Goal: Navigation & Orientation: Find specific page/section

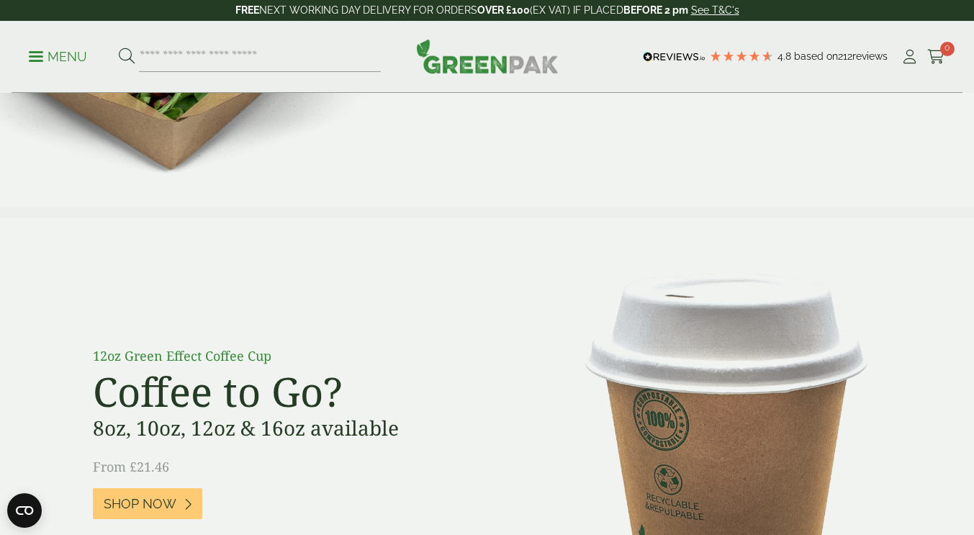
scroll to position [1343, 0]
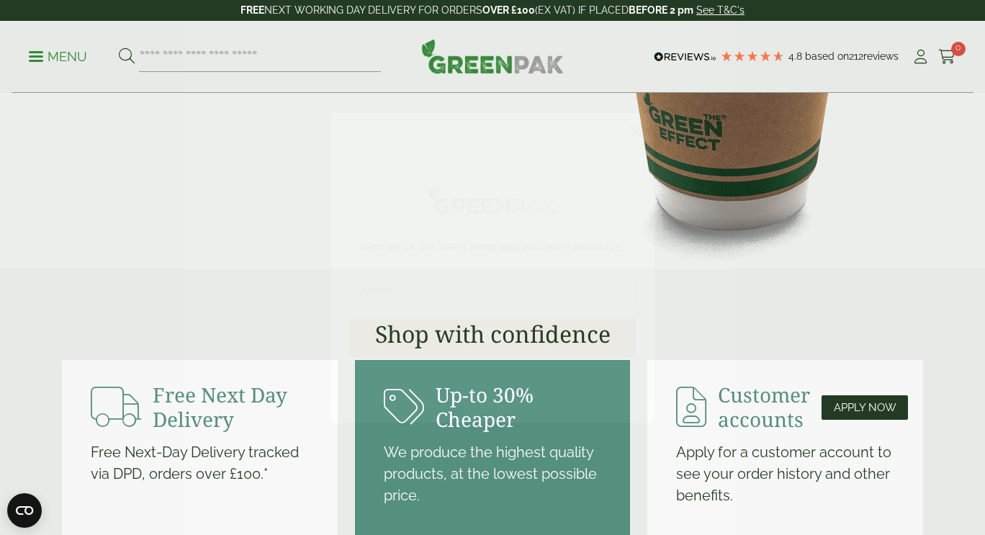
click at [637, 130] on icon "Close dialog" at bounding box center [636, 131] width 10 height 10
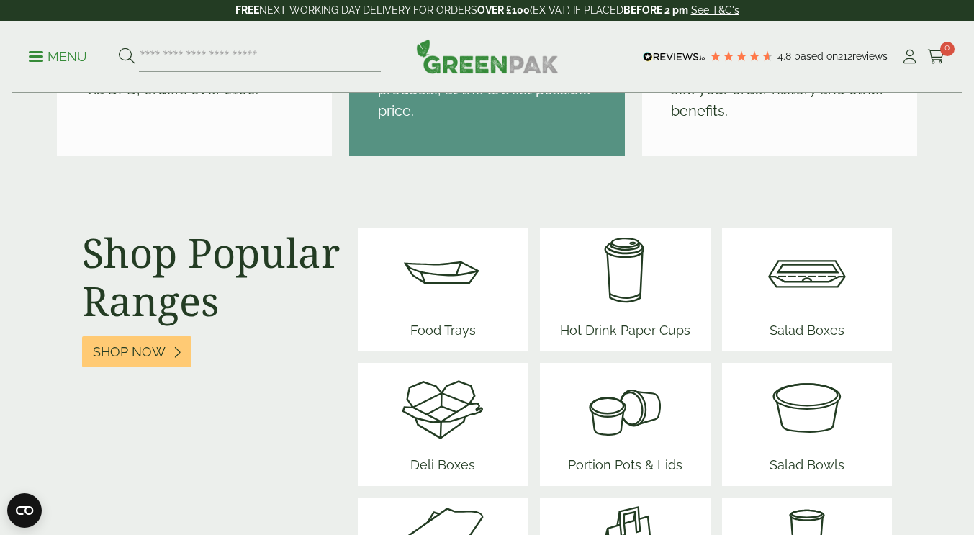
scroll to position [1919, 0]
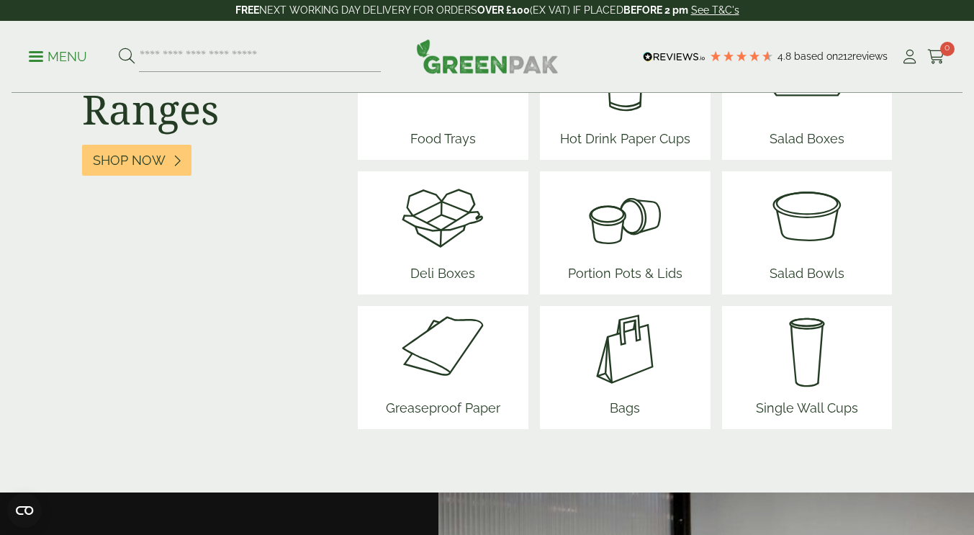
click at [446, 143] on span "Food Trays" at bounding box center [443, 141] width 86 height 37
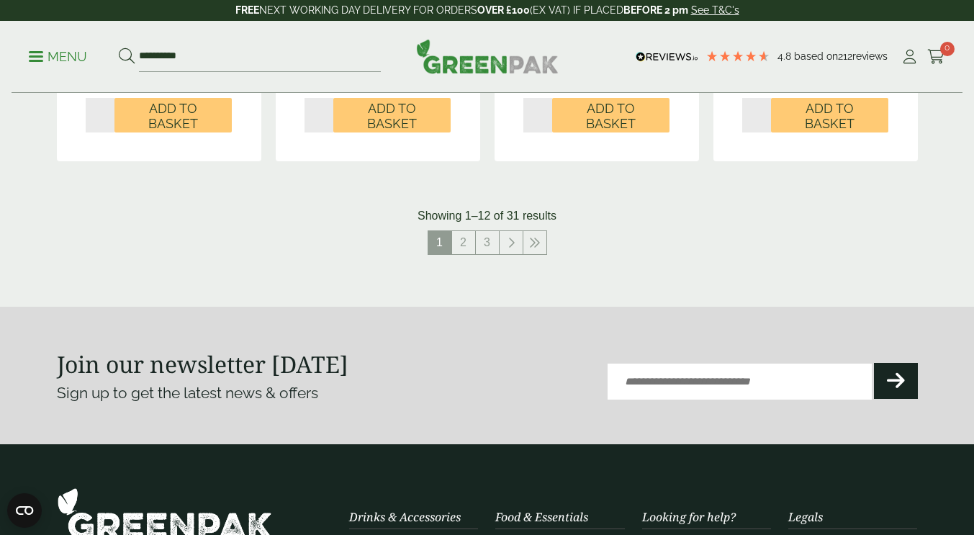
scroll to position [1728, 0]
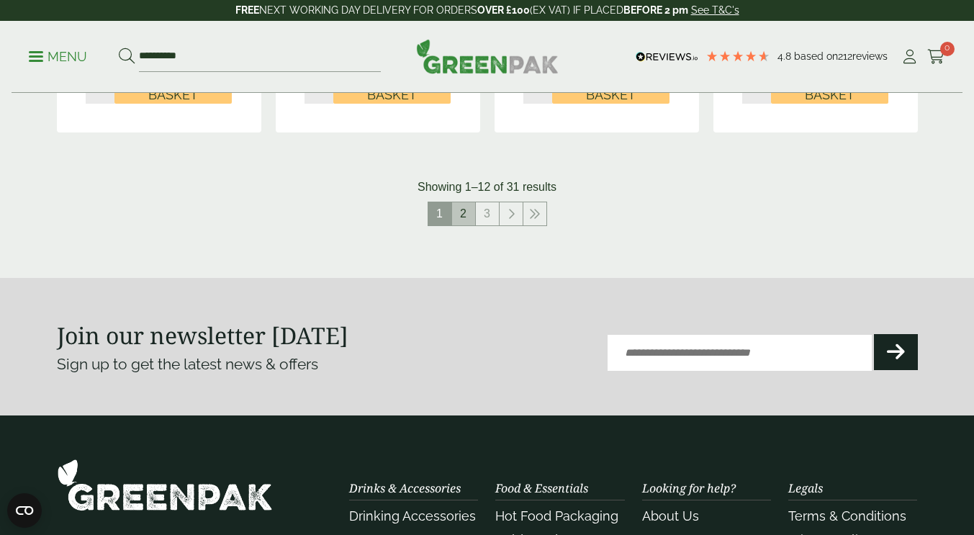
click at [467, 216] on link "2" at bounding box center [463, 213] width 23 height 23
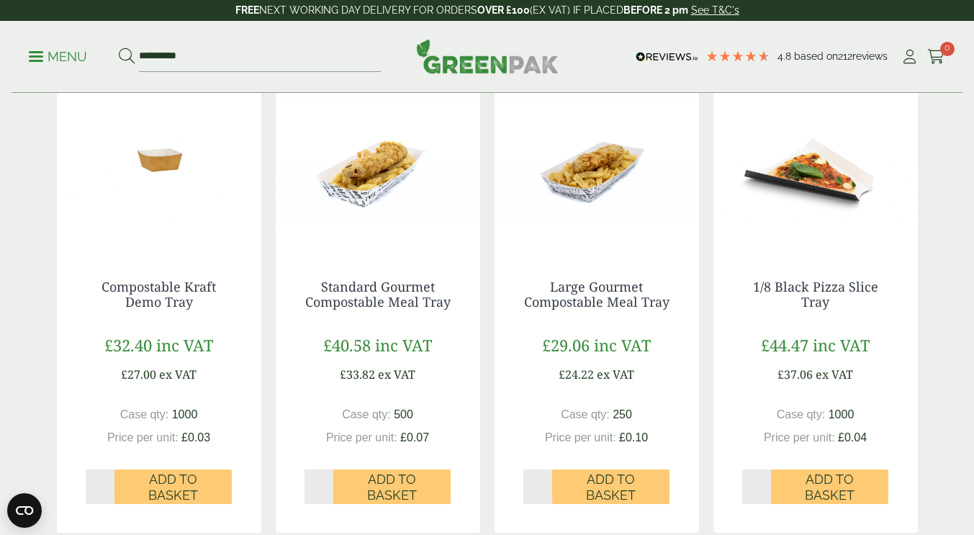
scroll to position [1536, 0]
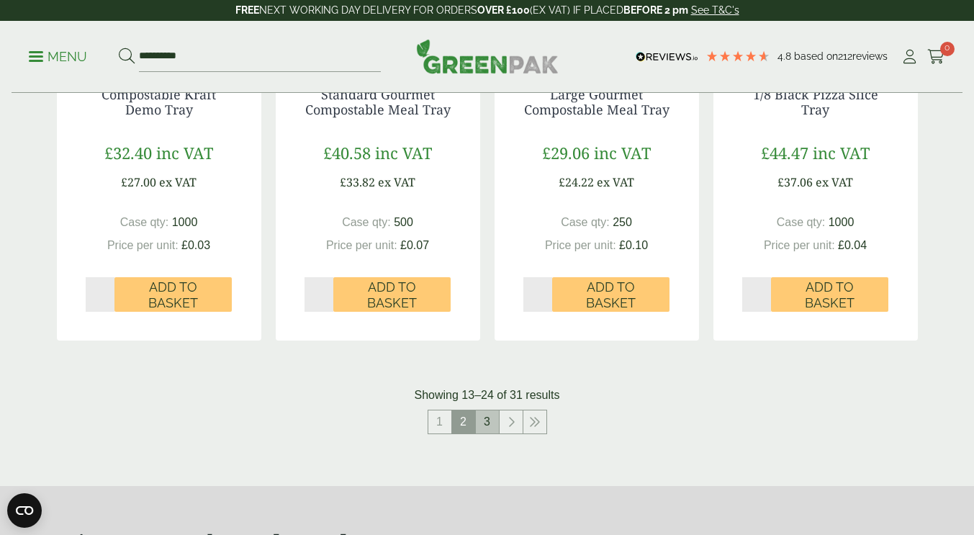
click at [482, 425] on link "3" at bounding box center [487, 421] width 23 height 23
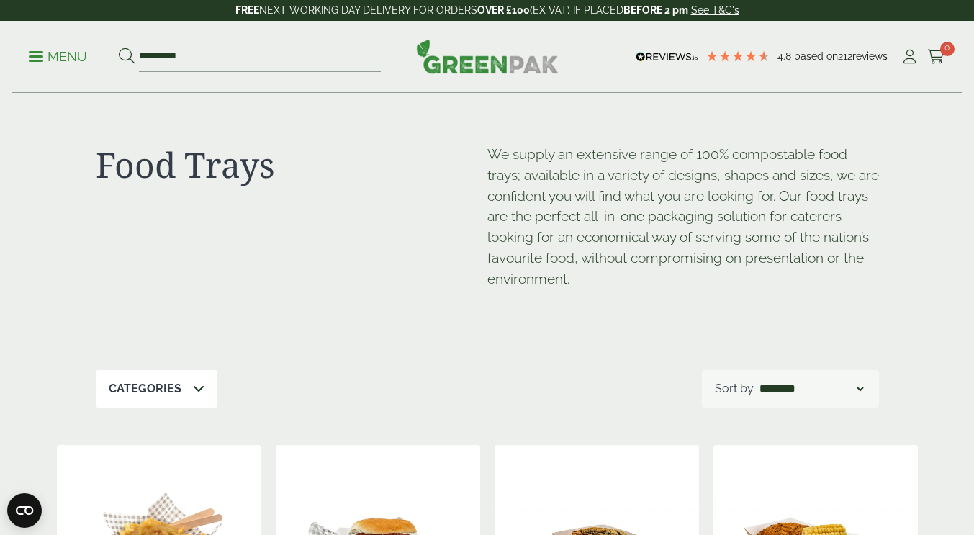
click at [34, 62] on p "Menu" at bounding box center [58, 56] width 58 height 17
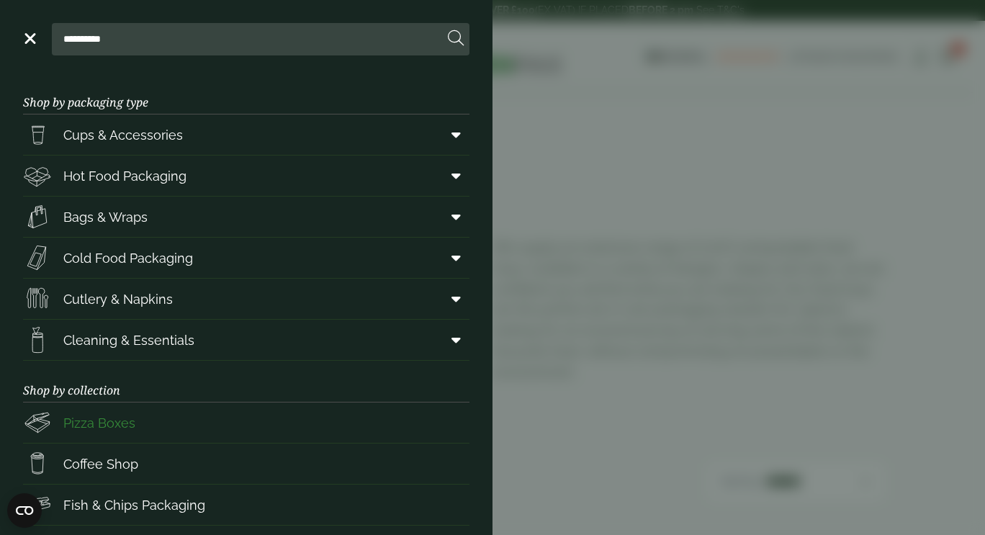
scroll to position [179, 0]
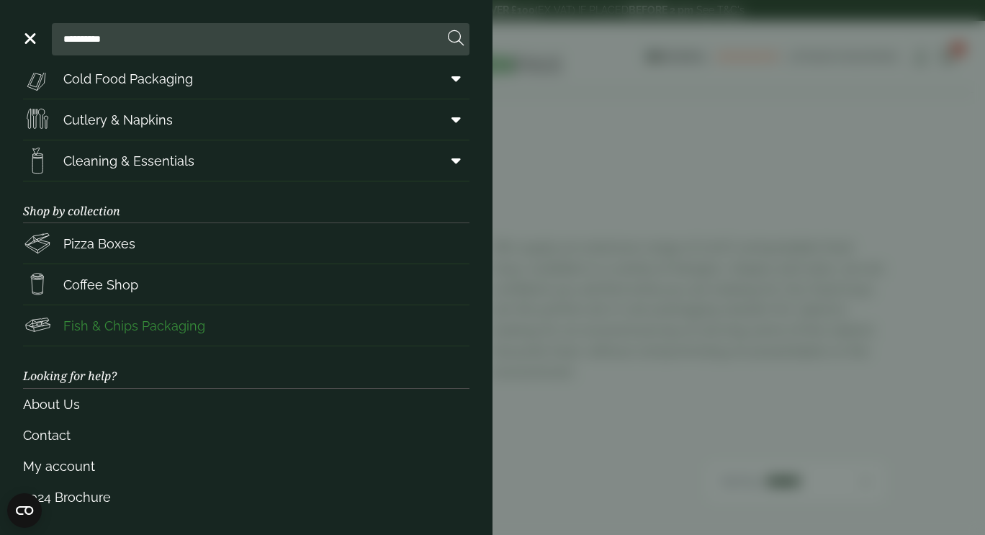
click at [181, 325] on span "Fish & Chips Packaging" at bounding box center [134, 325] width 142 height 19
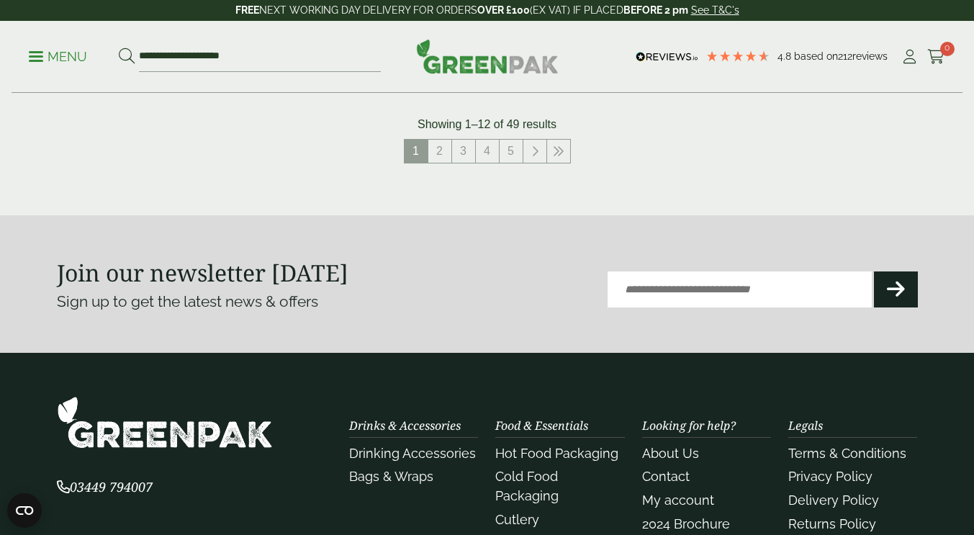
scroll to position [1536, 0]
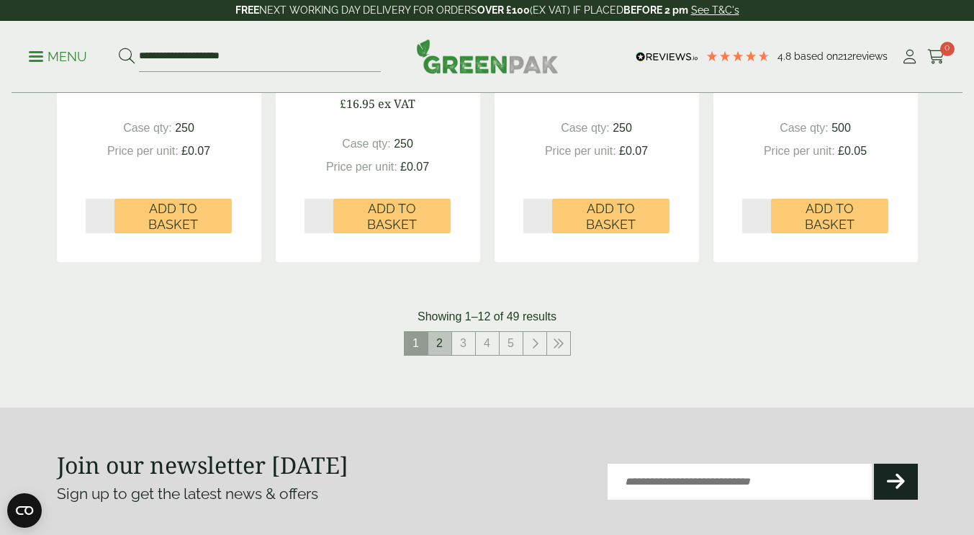
click at [437, 339] on link "2" at bounding box center [439, 343] width 23 height 23
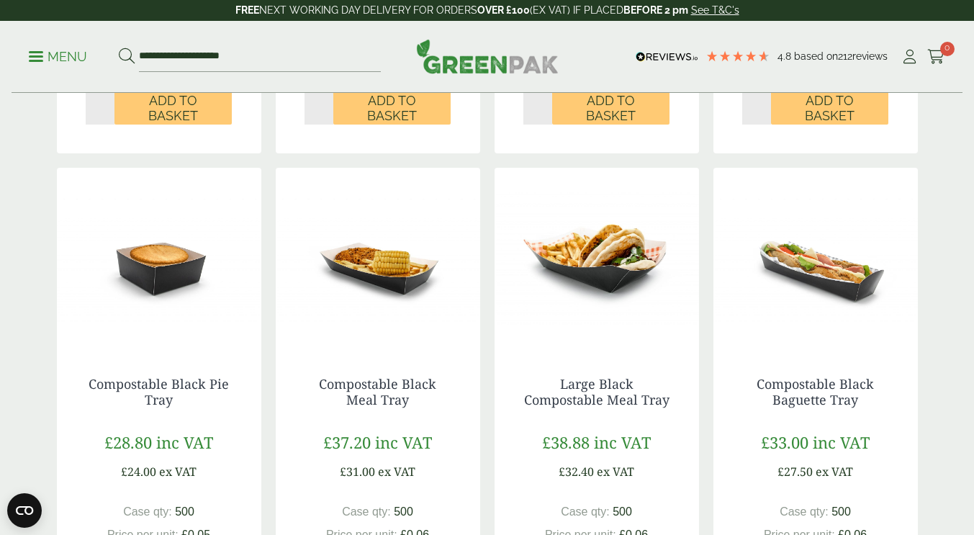
scroll to position [1728, 0]
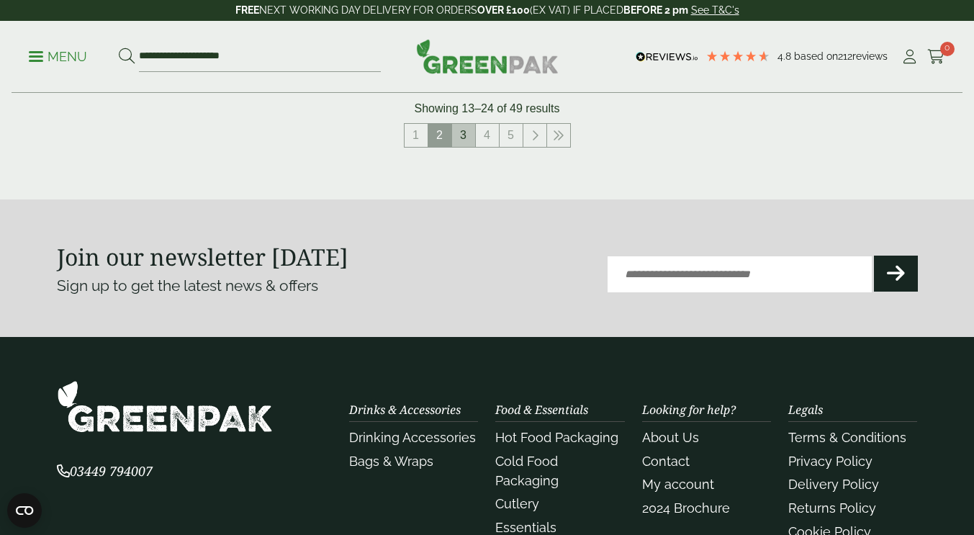
click at [464, 128] on link "3" at bounding box center [463, 135] width 23 height 23
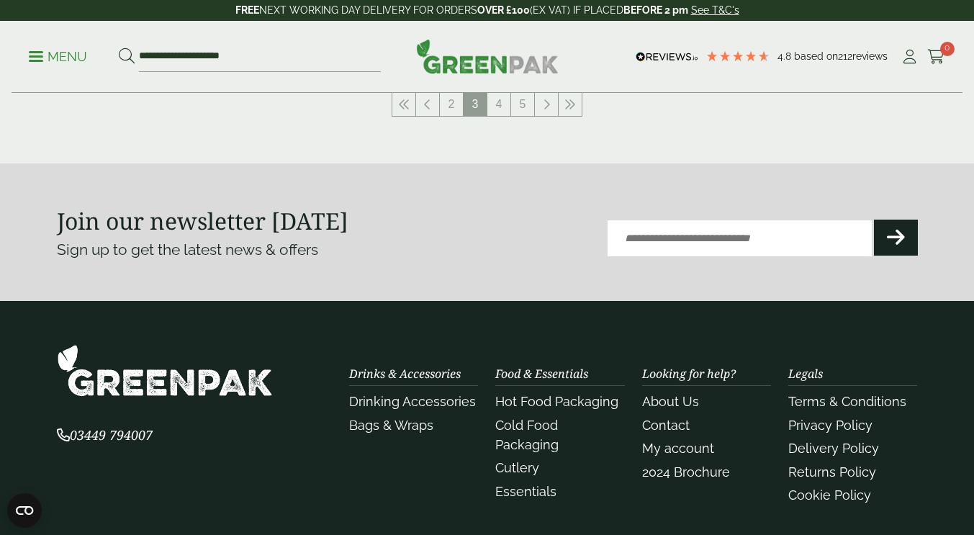
scroll to position [1536, 0]
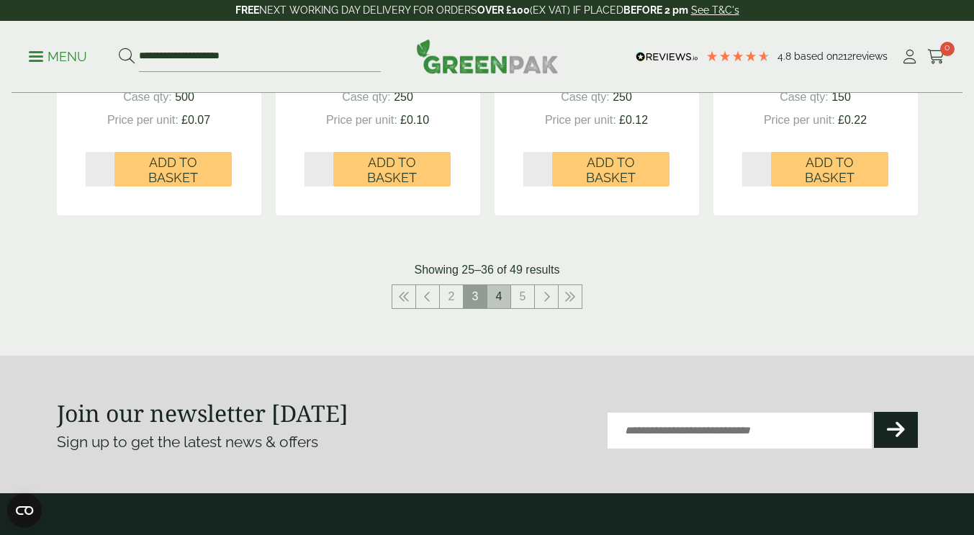
click at [490, 305] on link "4" at bounding box center [498, 296] width 23 height 23
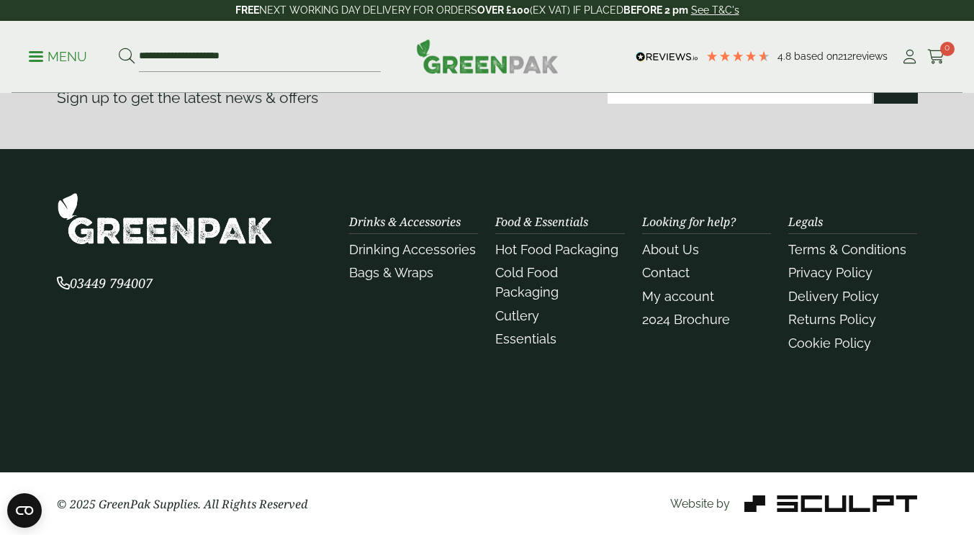
scroll to position [1704, 0]
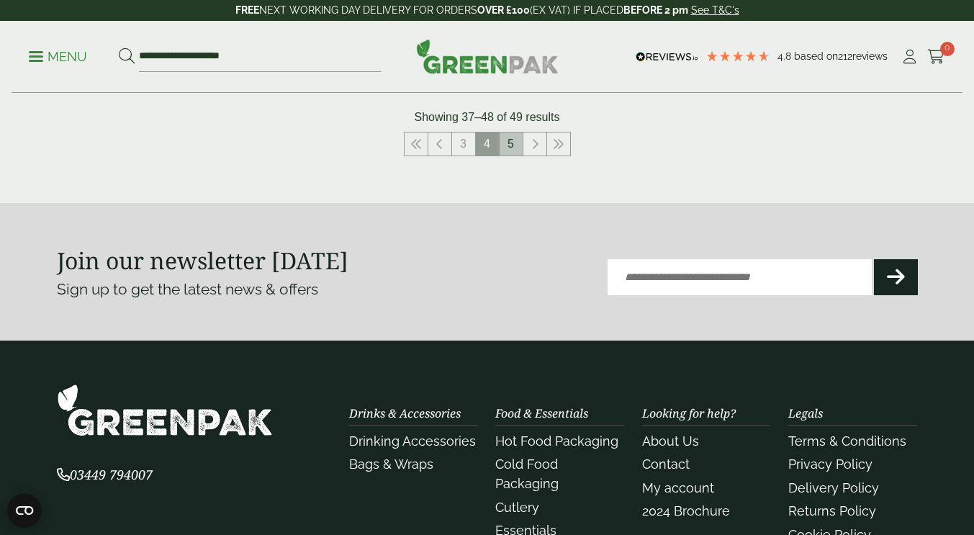
click at [513, 139] on link "5" at bounding box center [511, 143] width 23 height 23
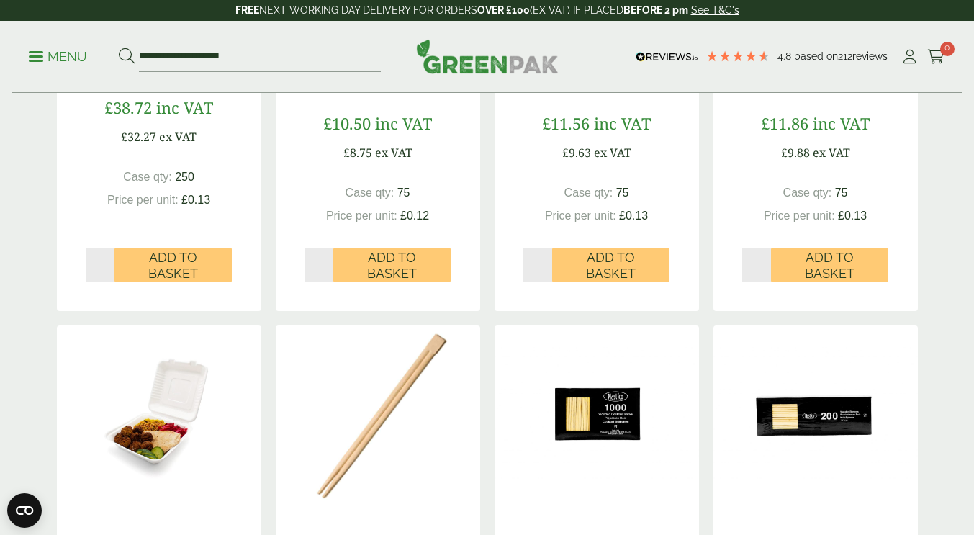
scroll to position [1343, 0]
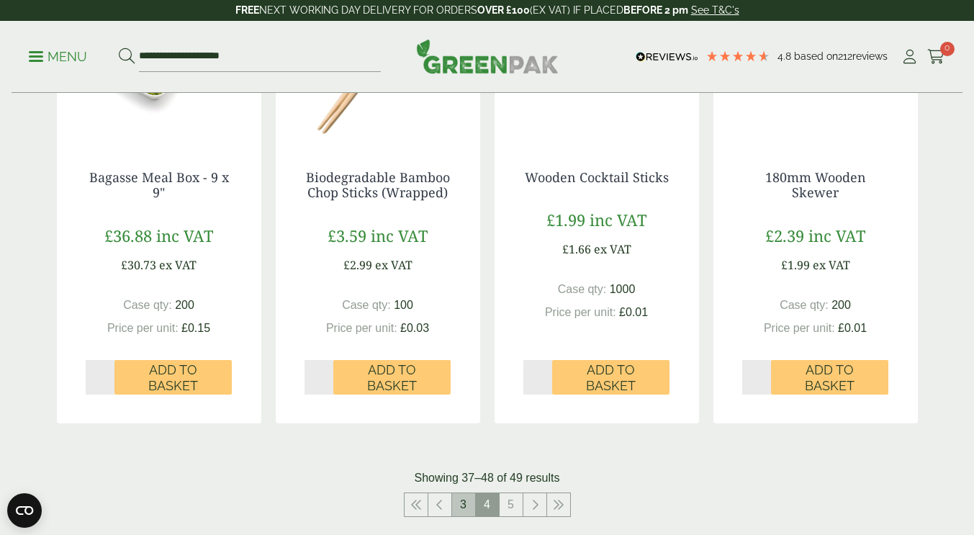
click at [461, 503] on link "3" at bounding box center [463, 504] width 23 height 23
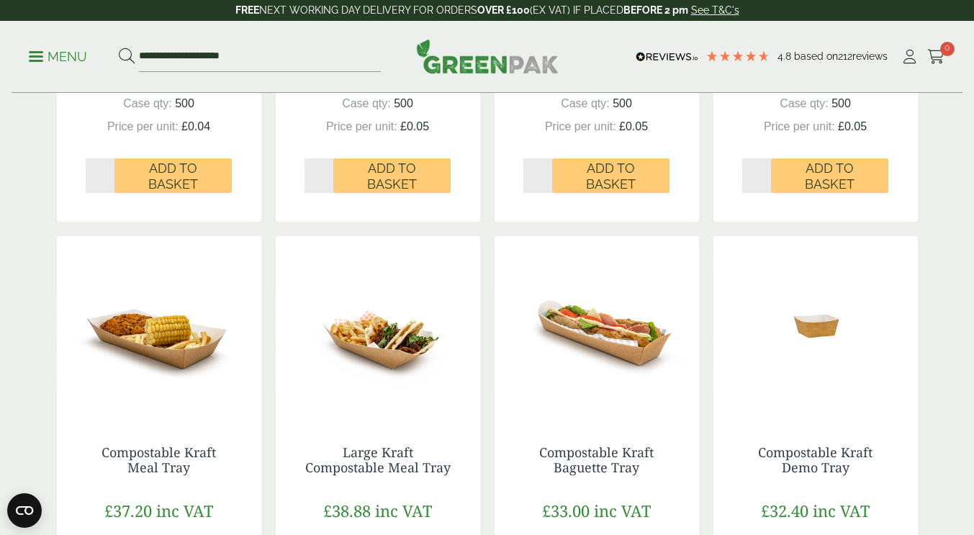
scroll to position [767, 0]
